Goal: Book appointment/travel/reservation

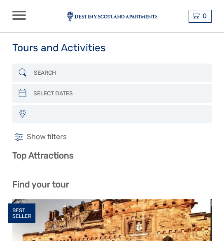
select select
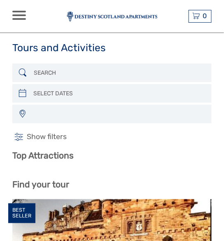
select select
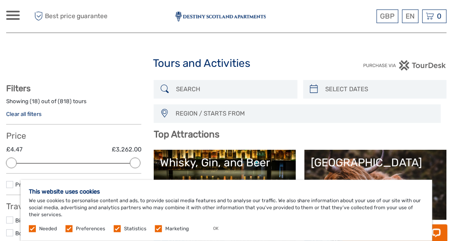
click at [224, 16] on div "EN English Español Deutsch" at bounding box center [410, 16] width 16 height 14
click at [224, 52] on link "Español" at bounding box center [400, 49] width 35 height 15
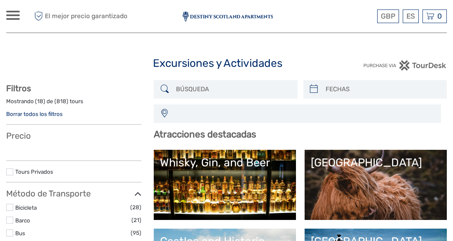
select select
click at [391, 18] on span "GBP" at bounding box center [388, 16] width 14 height 8
select select
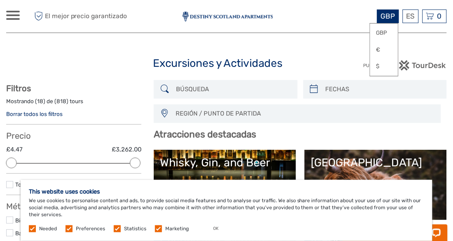
click at [385, 49] on link "€" at bounding box center [384, 49] width 28 height 15
click at [365, 1] on div "€ GBP € $ ES English Español Deutsch Excursiones Tours de varios días Más Blog …" at bounding box center [226, 16] width 441 height 33
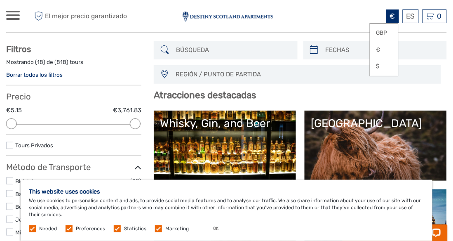
click at [356, 129] on div "[GEOGRAPHIC_DATA]" at bounding box center [376, 123] width 130 height 13
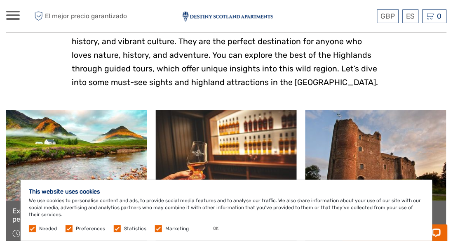
scroll to position [215, 0]
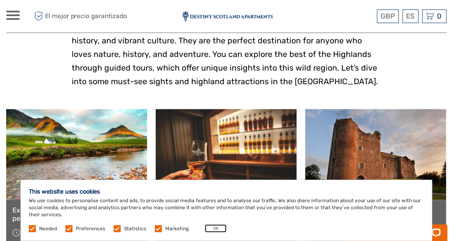
click at [213, 227] on button "OK" at bounding box center [216, 228] width 22 height 8
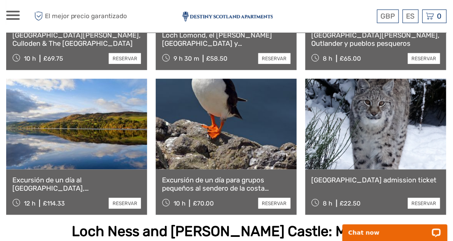
scroll to position [680, 0]
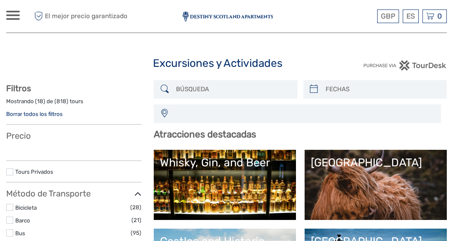
select select
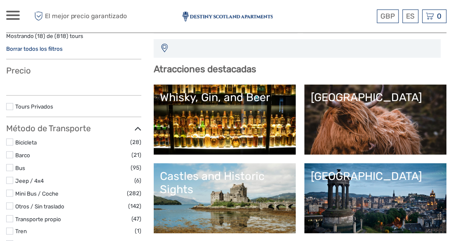
select select
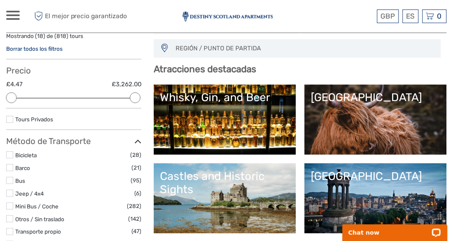
scroll to position [0, 0]
